Goal: Information Seeking & Learning: Learn about a topic

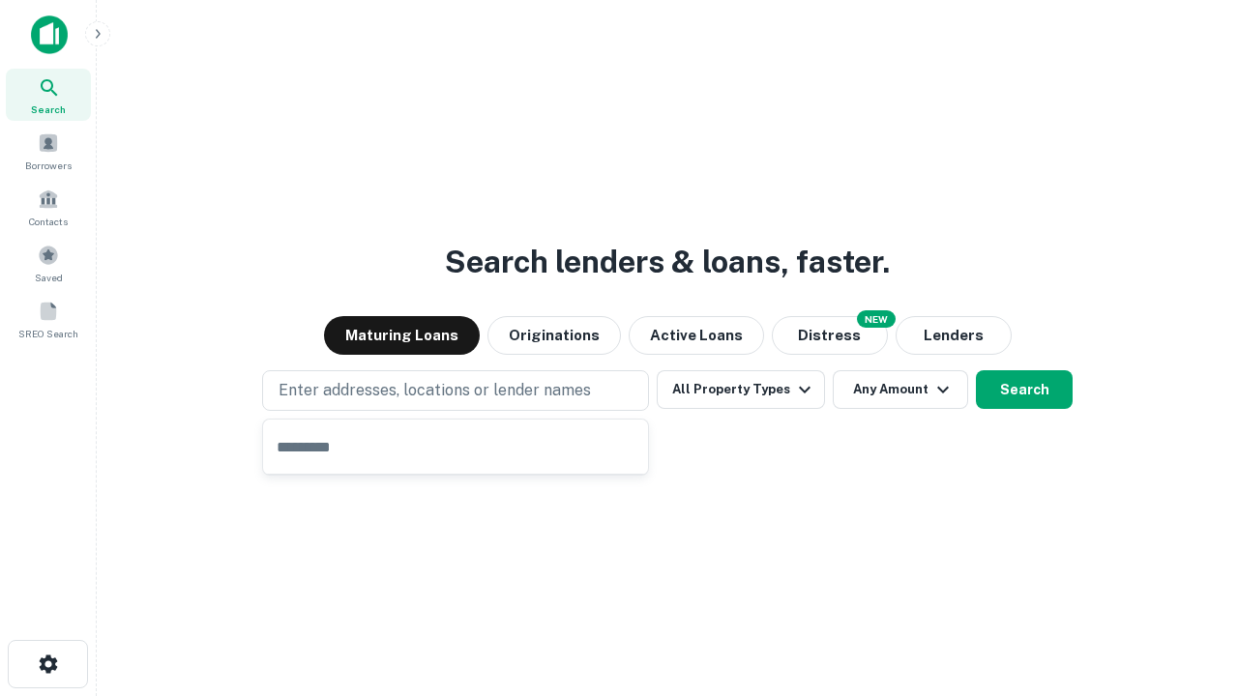
type input "**********"
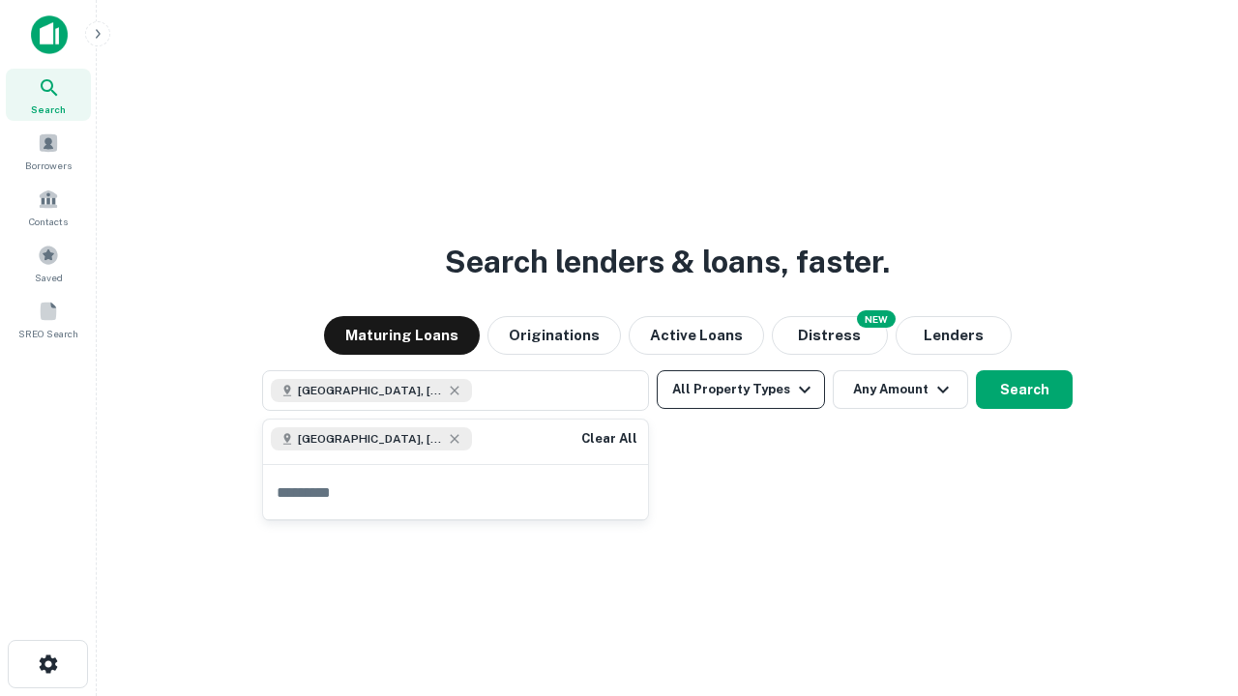
click at [741, 390] on button "All Property Types" at bounding box center [741, 389] width 168 height 39
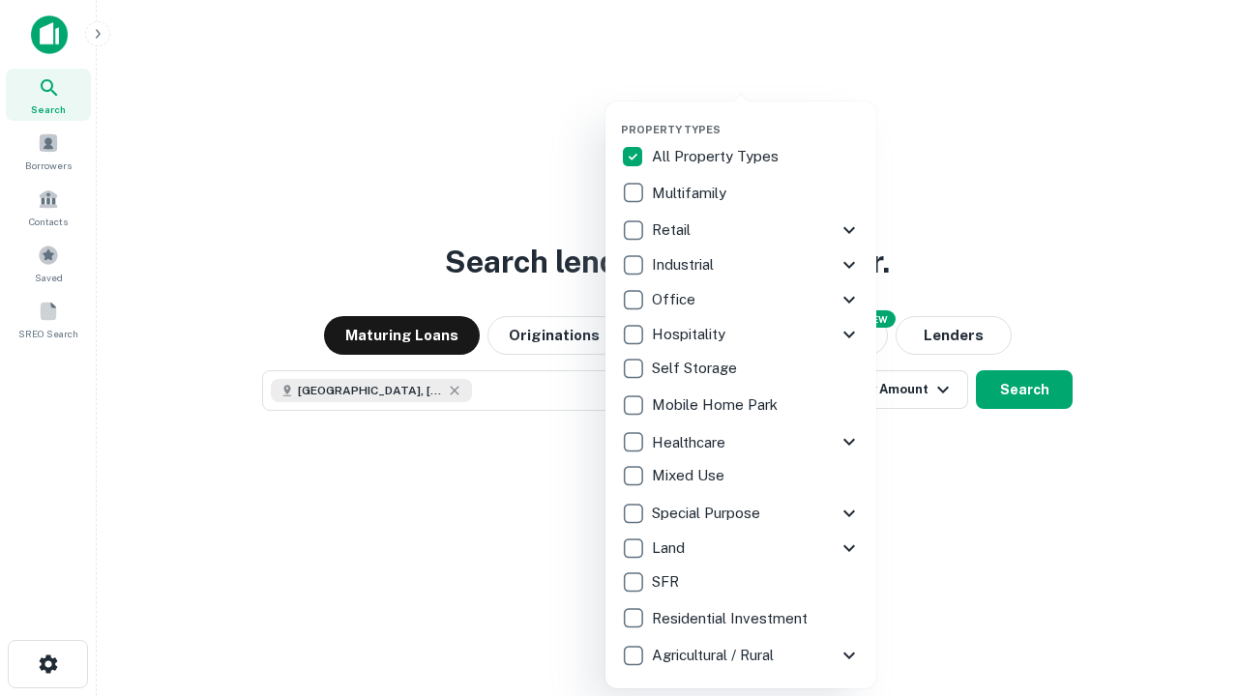
click at [756, 117] on button "button" at bounding box center [756, 117] width 271 height 1
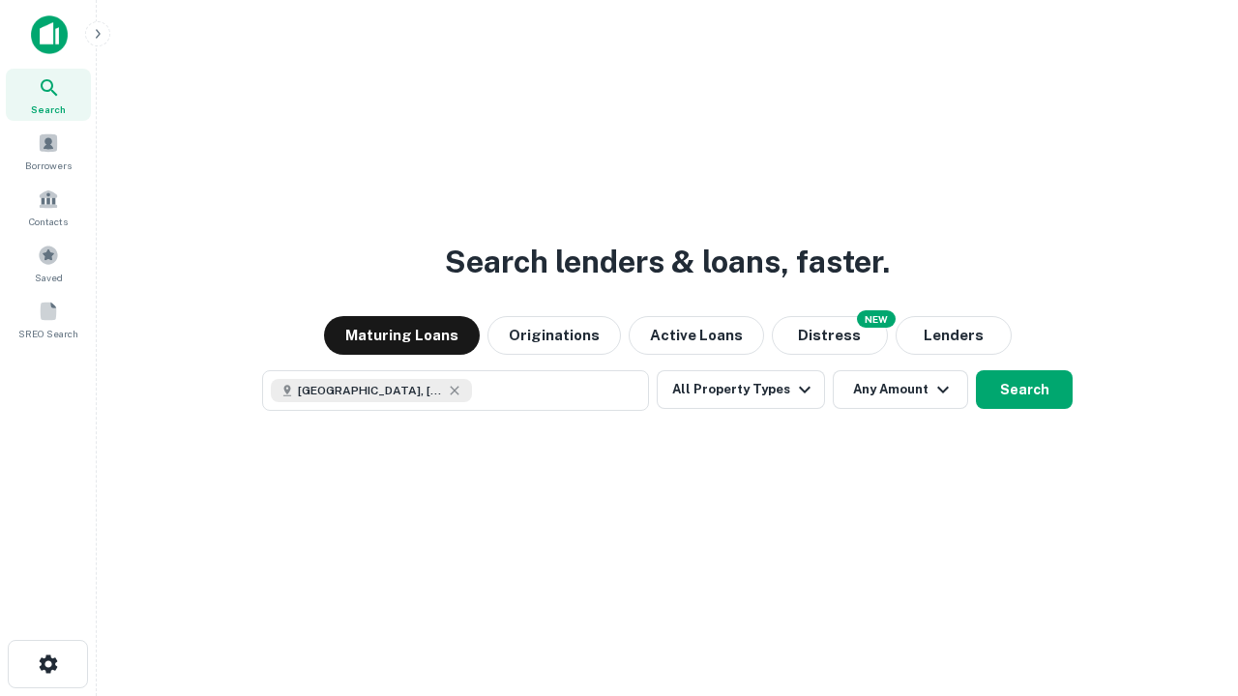
scroll to position [31, 0]
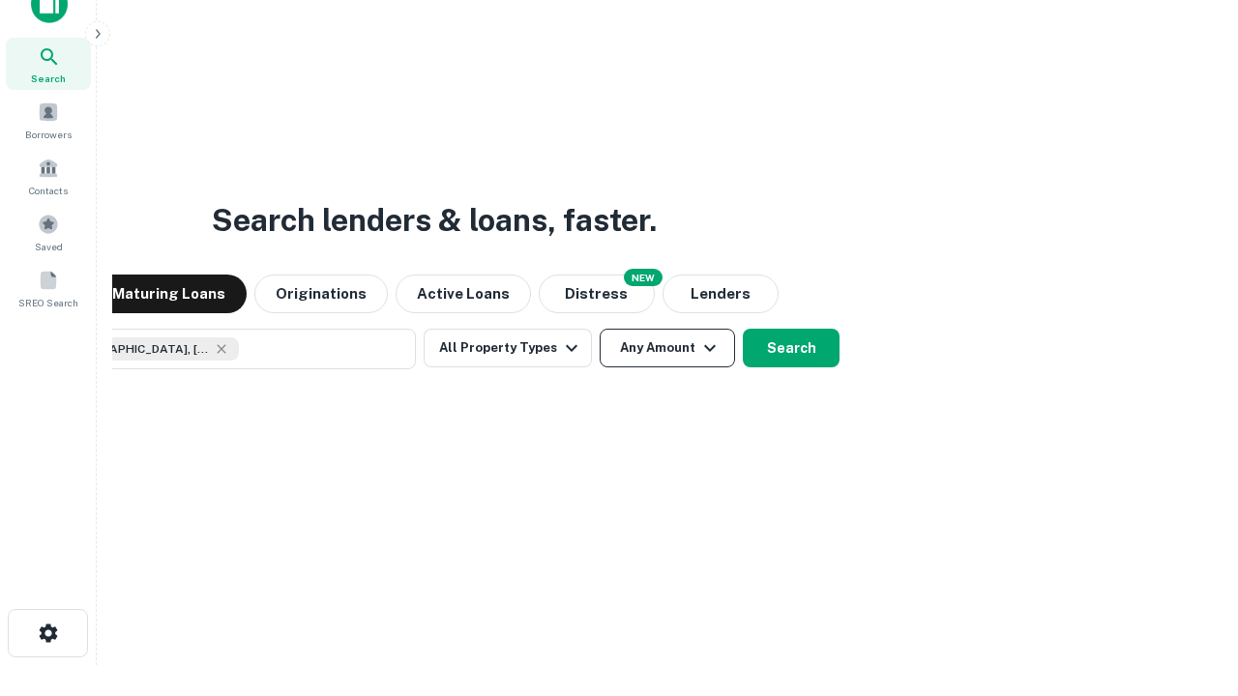
click at [600, 329] on button "Any Amount" at bounding box center [667, 348] width 135 height 39
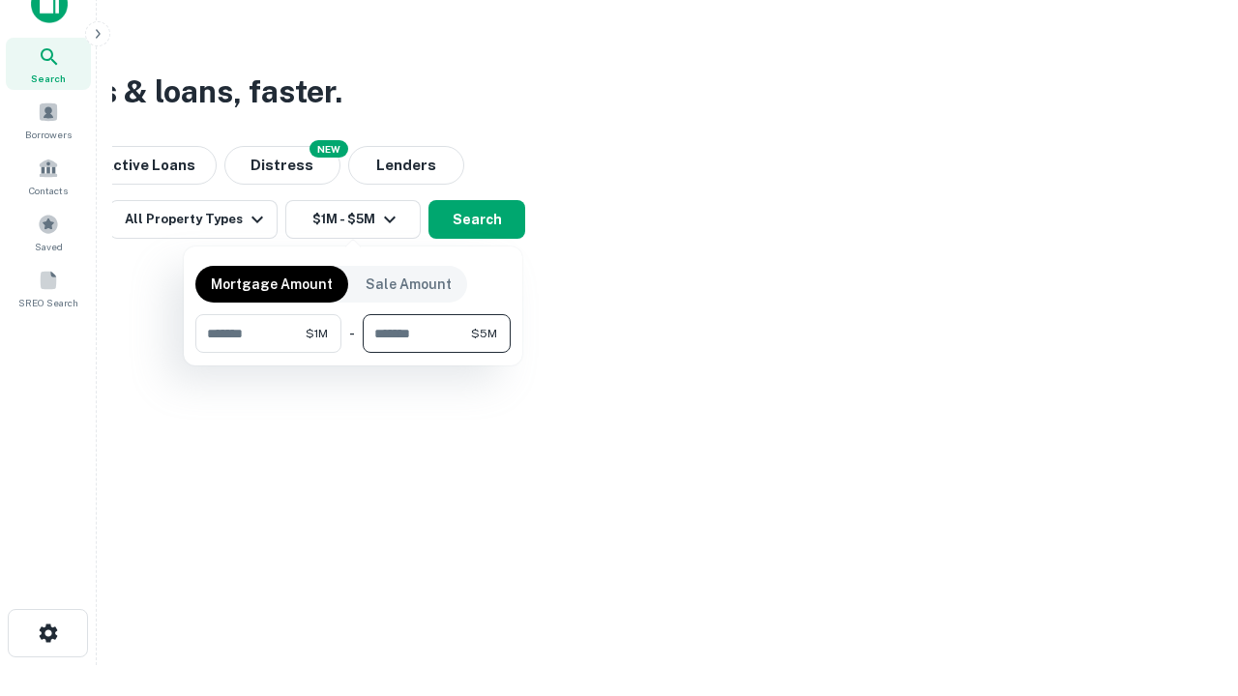
type input "*******"
click at [353, 353] on button "button" at bounding box center [352, 353] width 315 height 1
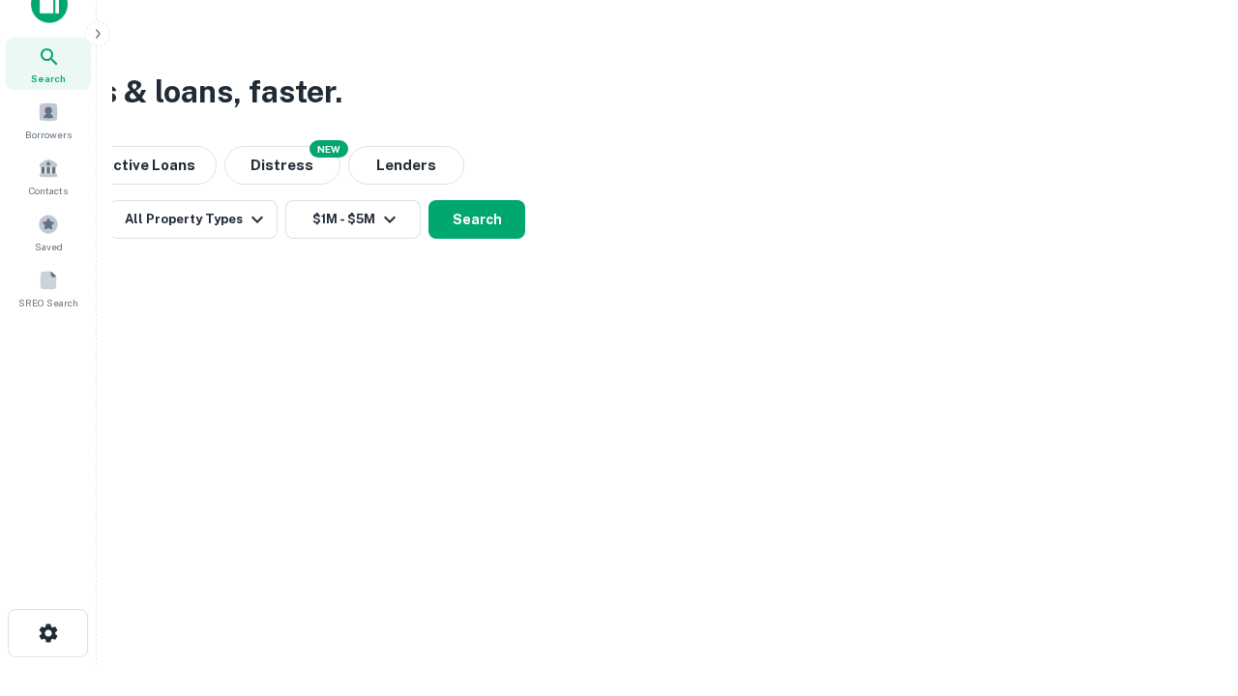
scroll to position [31, 0]
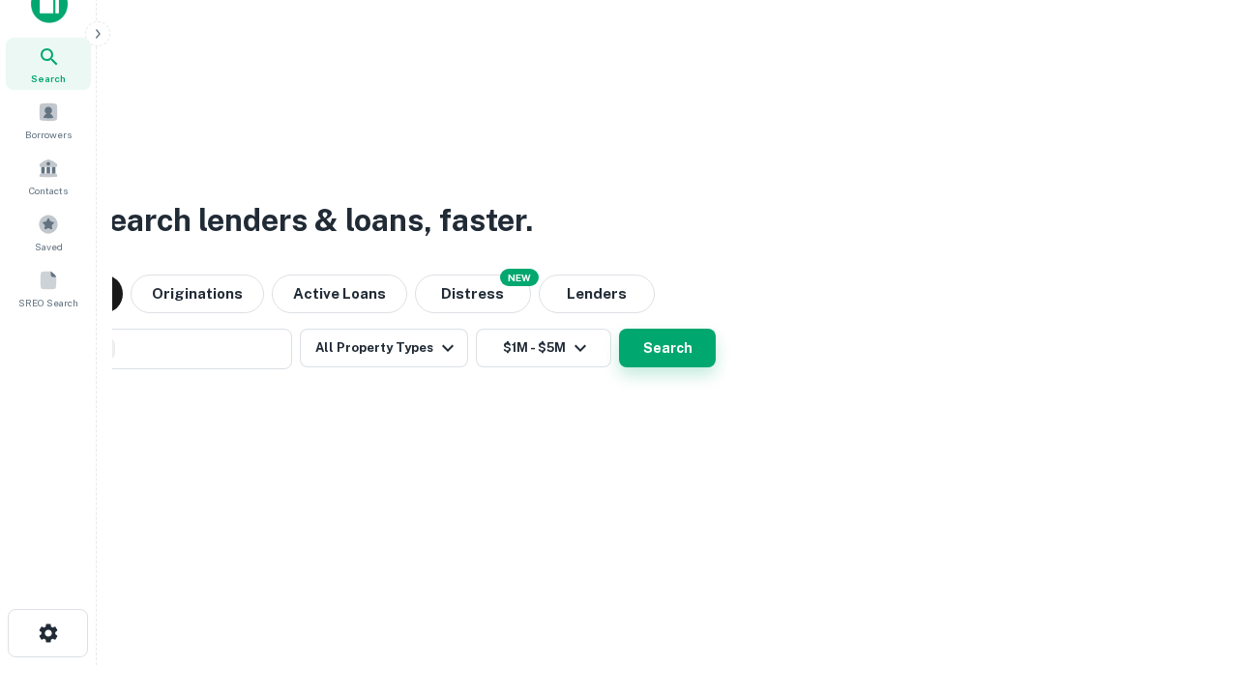
click at [619, 329] on button "Search" at bounding box center [667, 348] width 97 height 39
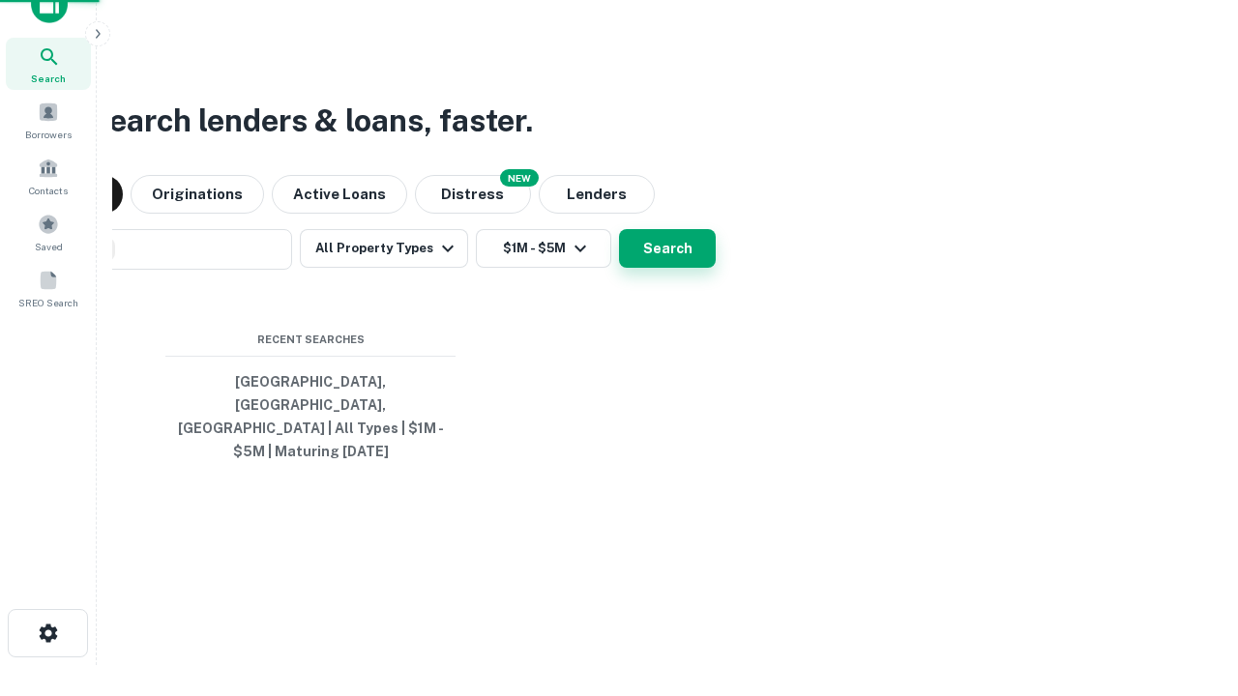
scroll to position [63, 548]
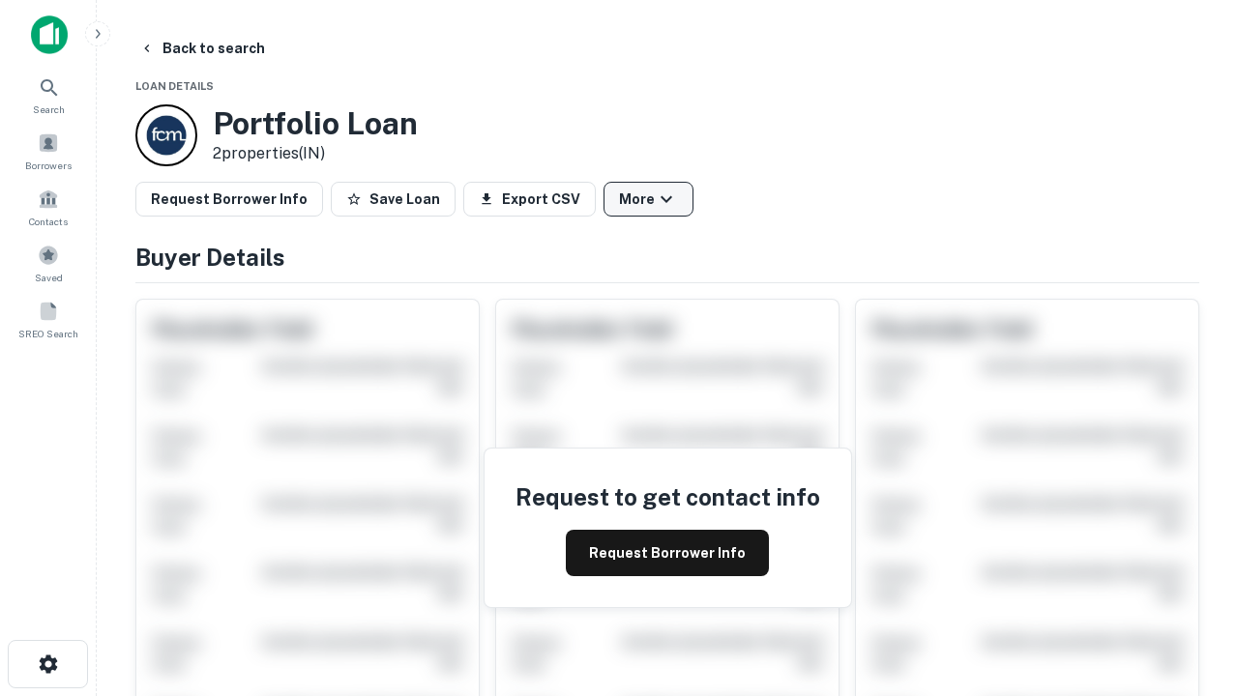
click at [648, 199] on button "More" at bounding box center [649, 199] width 90 height 35
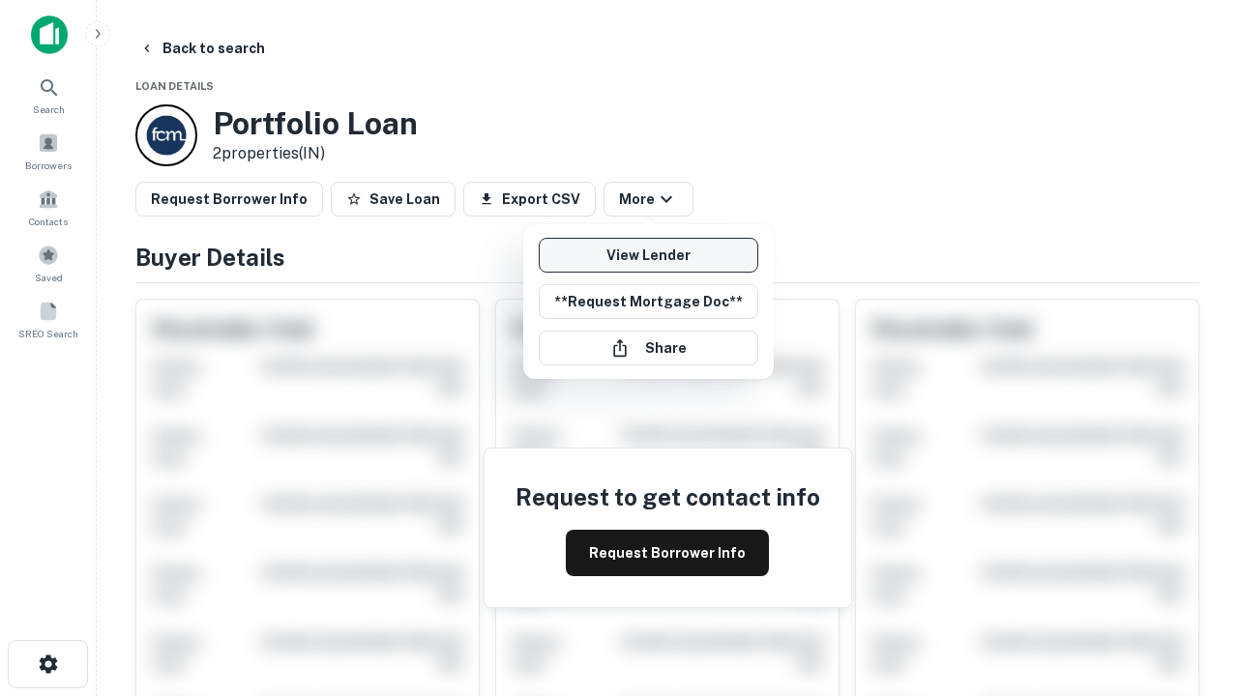
click at [648, 255] on link "View Lender" at bounding box center [649, 255] width 220 height 35
